Goal: Task Accomplishment & Management: Manage account settings

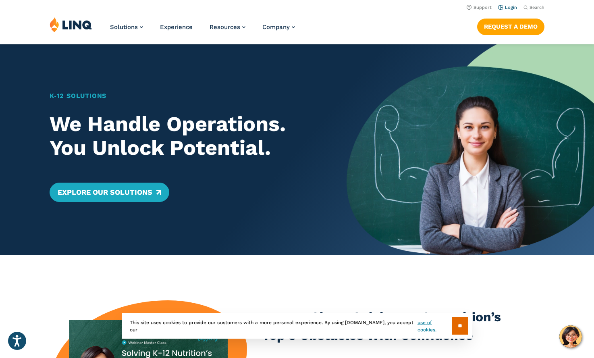
click at [510, 7] on link "Login" at bounding box center [507, 7] width 19 height 5
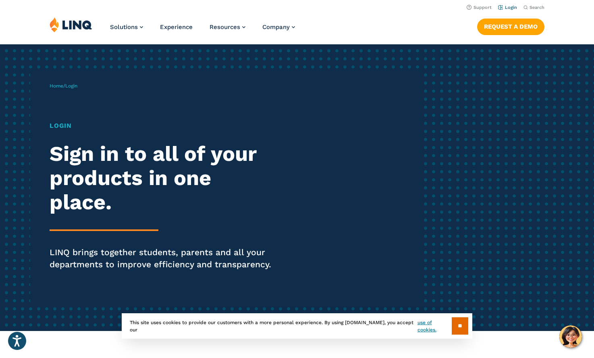
click at [509, 8] on link "Login" at bounding box center [507, 7] width 19 height 5
click at [62, 125] on h1 "Login" at bounding box center [164, 126] width 229 height 10
